Goal: Information Seeking & Learning: Find contact information

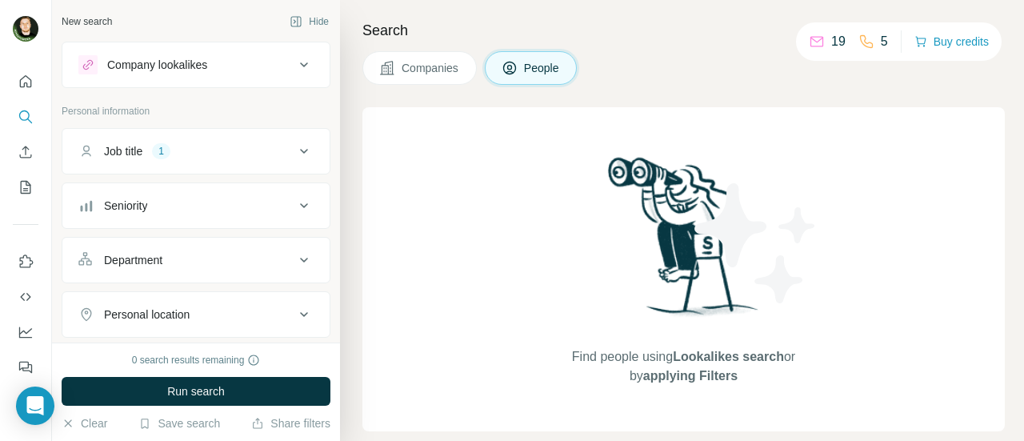
click at [294, 148] on icon at bounding box center [303, 151] width 19 height 19
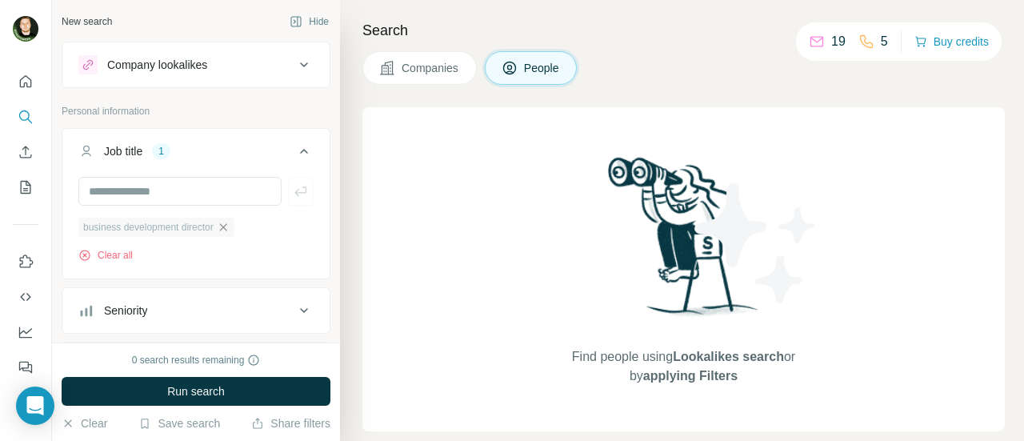
click at [230, 230] on icon "button" at bounding box center [223, 227] width 13 height 13
drag, startPoint x: 326, startPoint y: 129, endPoint x: 339, endPoint y: 137, distance: 15.8
click at [339, 137] on div "New search Hide Company lookalikes Personal information Job title Seniority Dep…" at bounding box center [538, 220] width 972 height 441
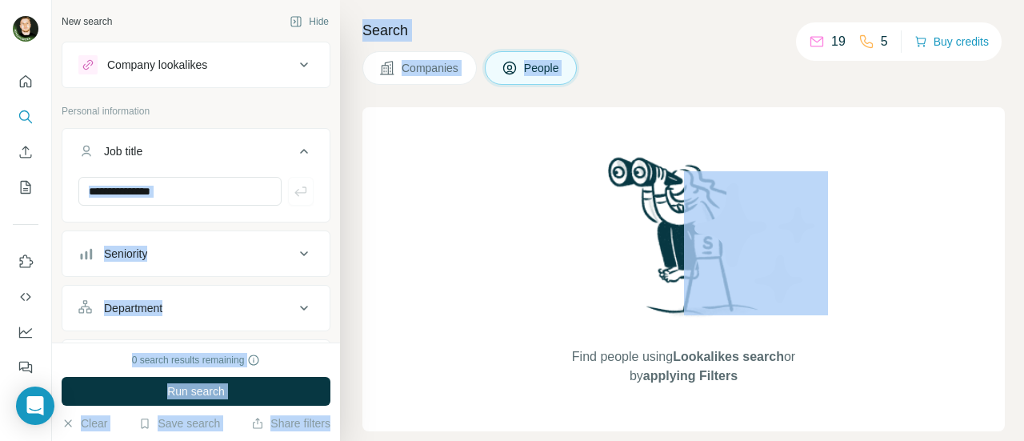
click at [373, 154] on div "Find people using Lookalikes search or by applying Filters" at bounding box center [683, 269] width 642 height 324
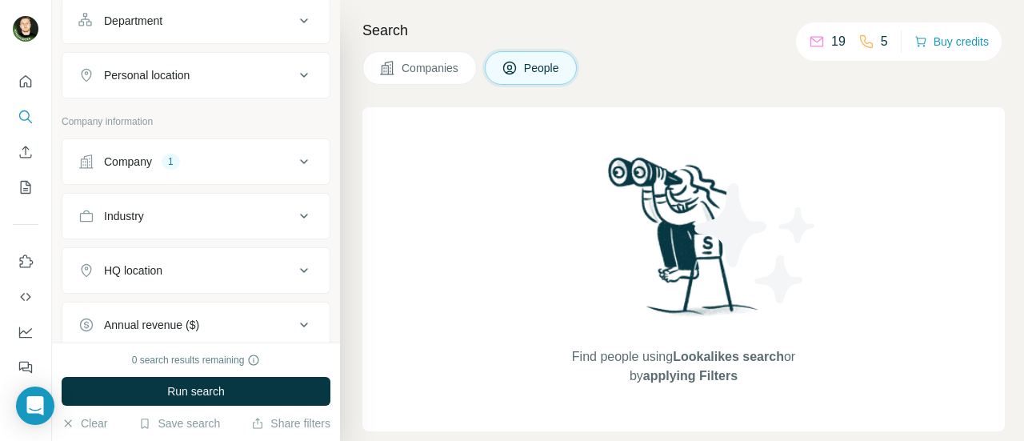
scroll to position [290, 0]
click at [294, 156] on icon at bounding box center [303, 159] width 19 height 19
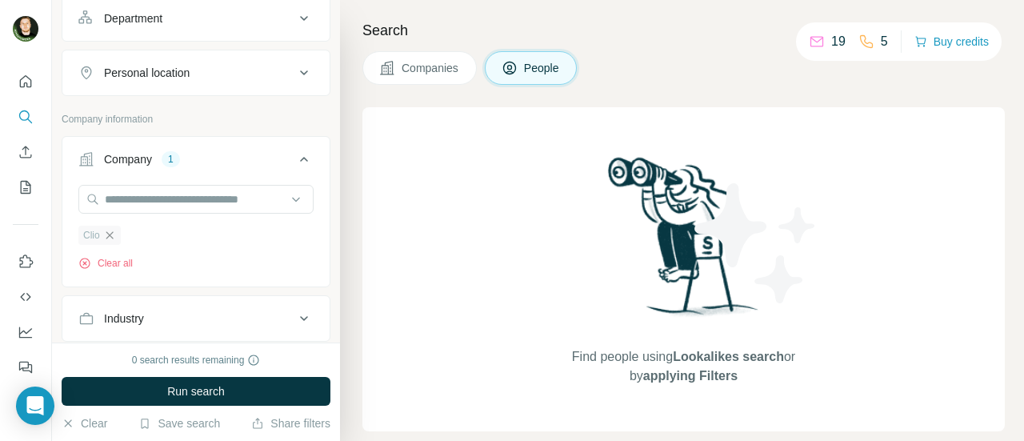
click at [110, 231] on icon "button" at bounding box center [109, 234] width 7 height 7
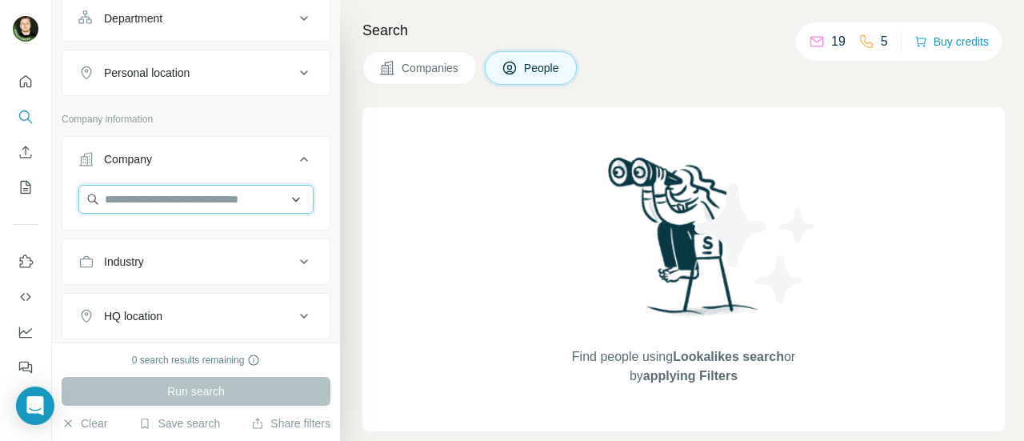
click at [150, 201] on input "text" at bounding box center [195, 199] width 235 height 29
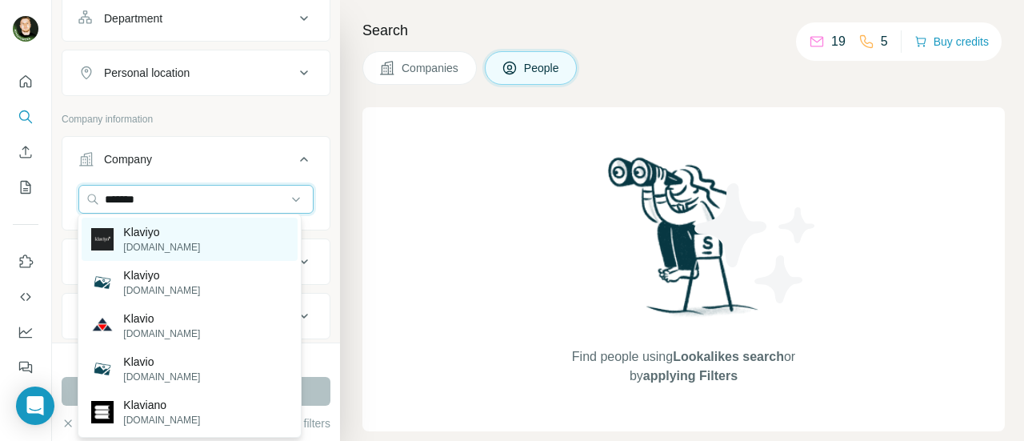
type input "*******"
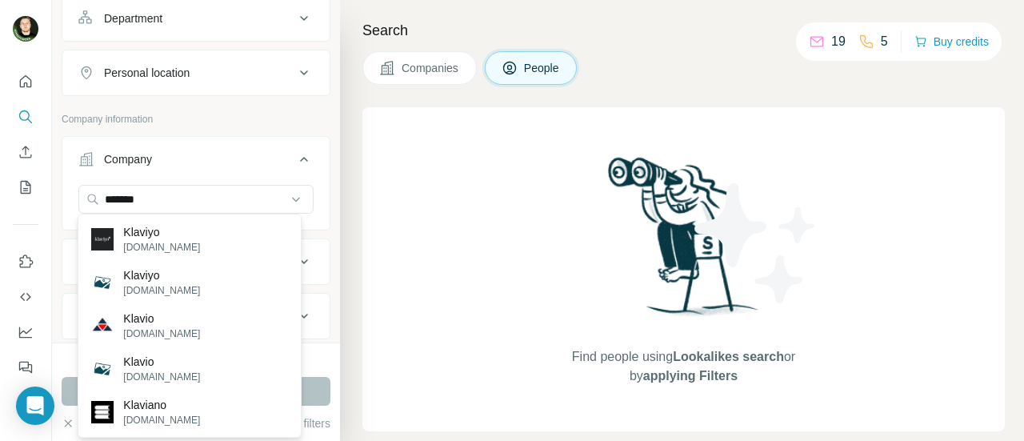
click at [190, 242] on div "Klaviyo [DOMAIN_NAME]" at bounding box center [189, 239] width 215 height 43
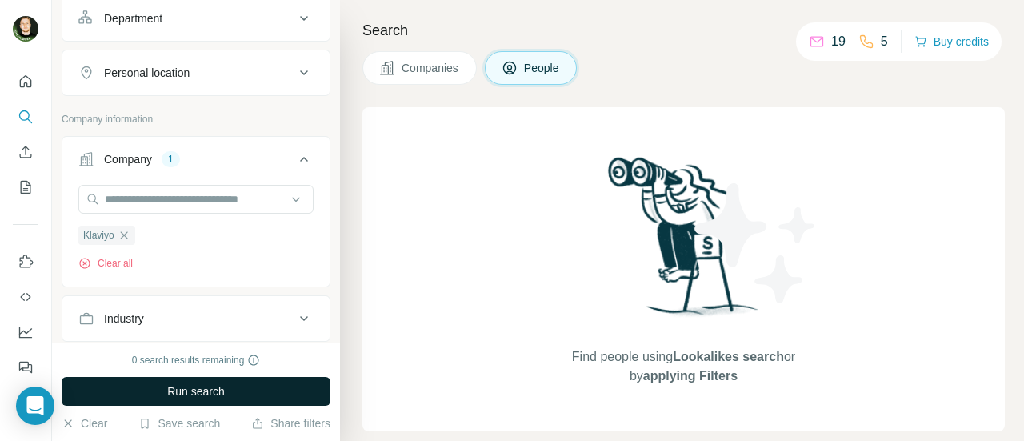
click at [222, 386] on span "Run search" at bounding box center [196, 391] width 58 height 16
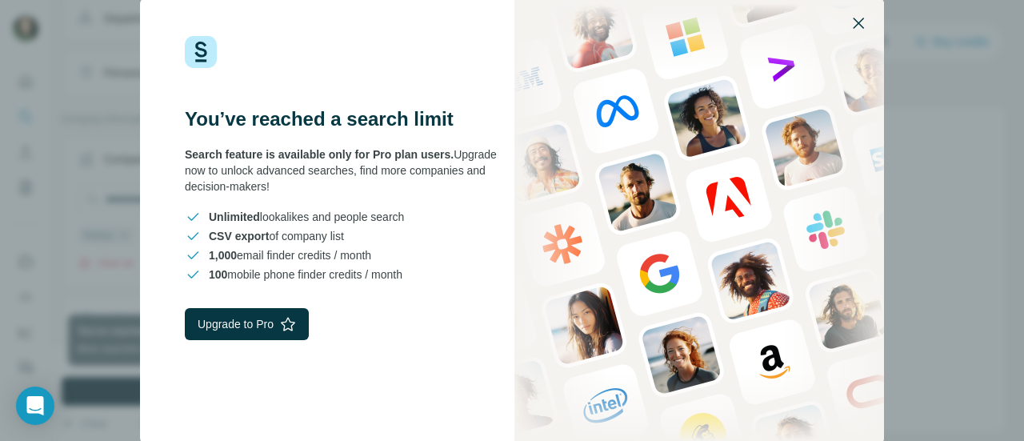
click at [850, 22] on icon "button" at bounding box center [858, 23] width 19 height 19
